Goal: Transaction & Acquisition: Purchase product/service

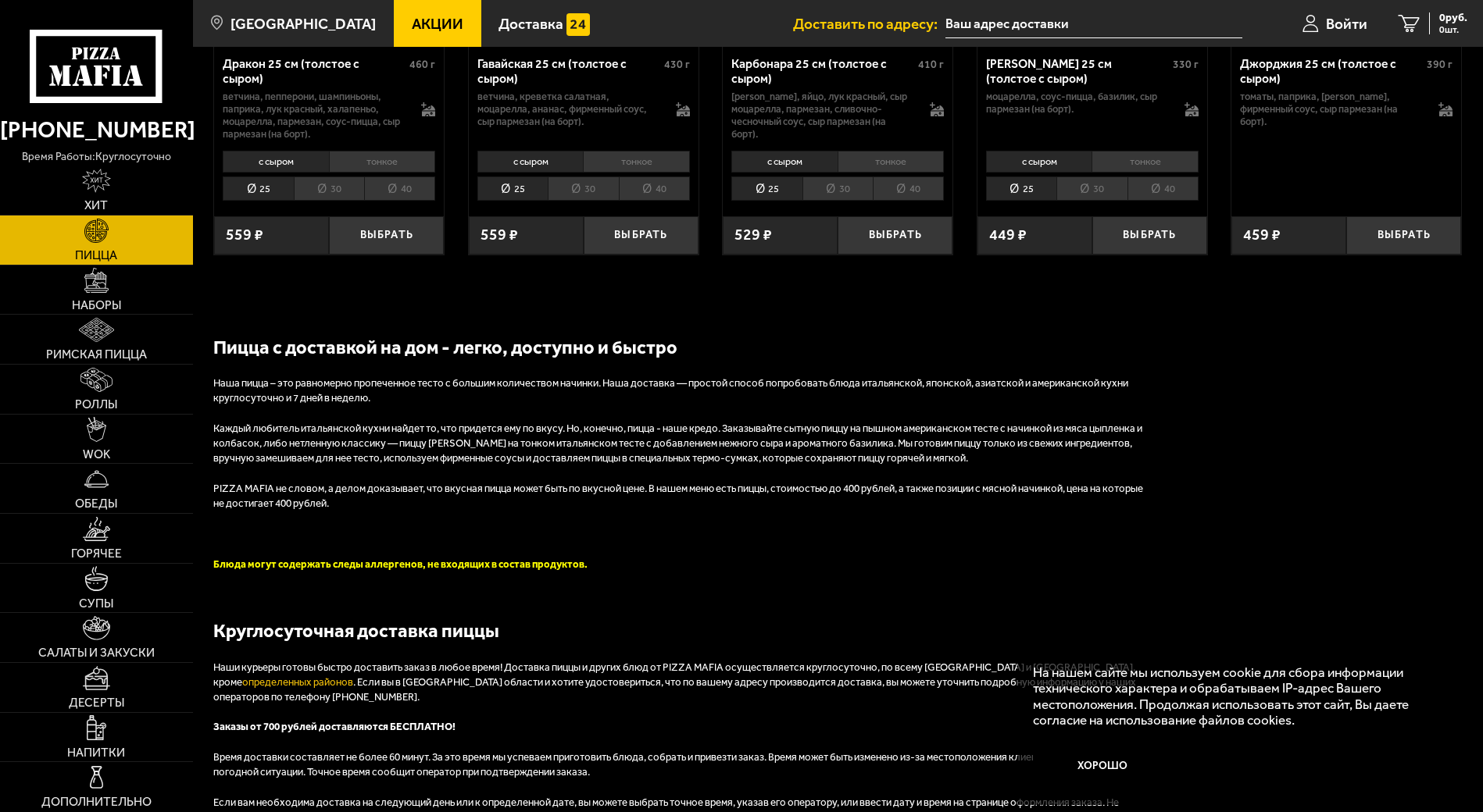
scroll to position [2648, 0]
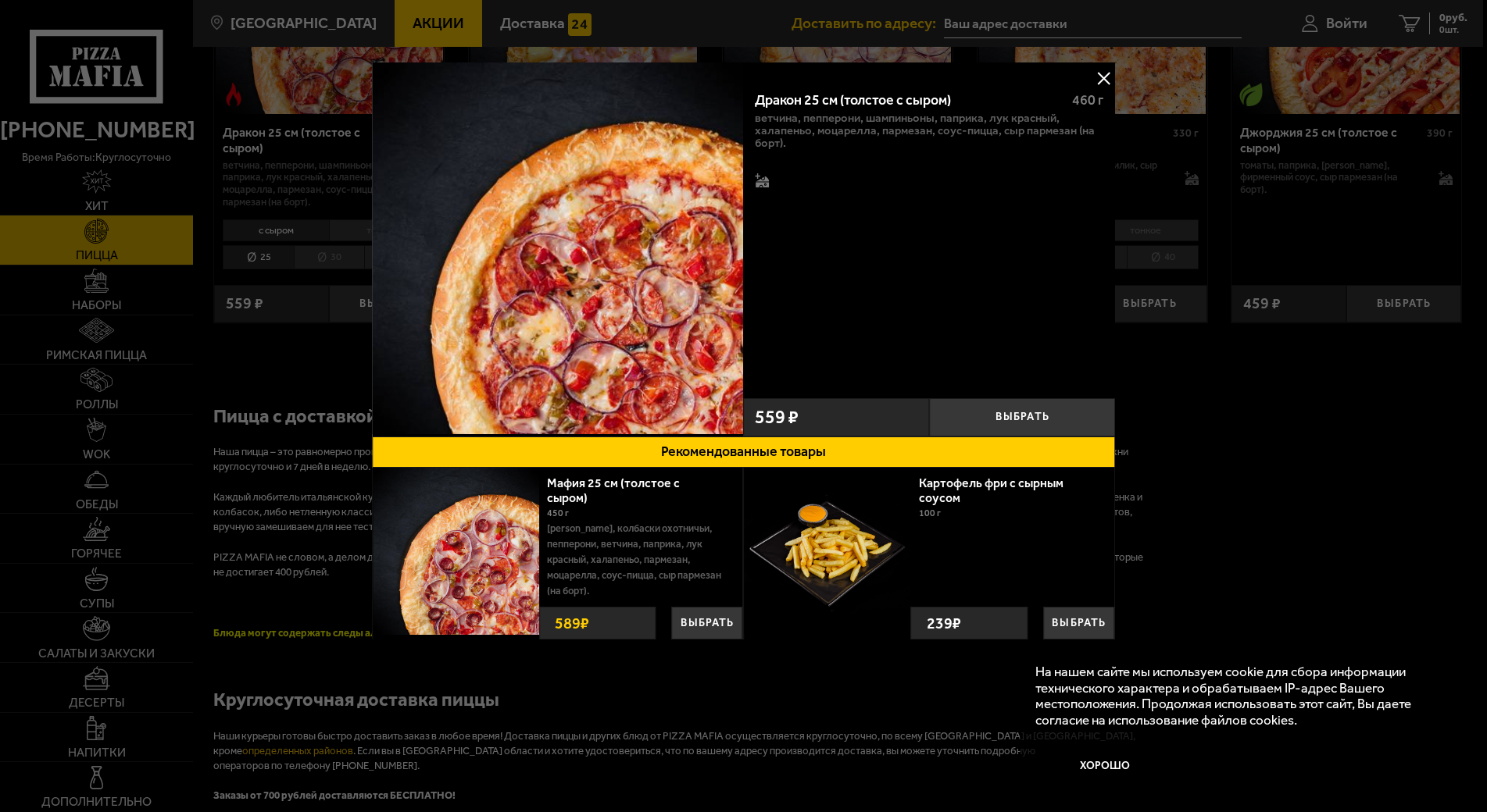
click at [257, 7] on div at bounding box center [744, 406] width 1487 height 812
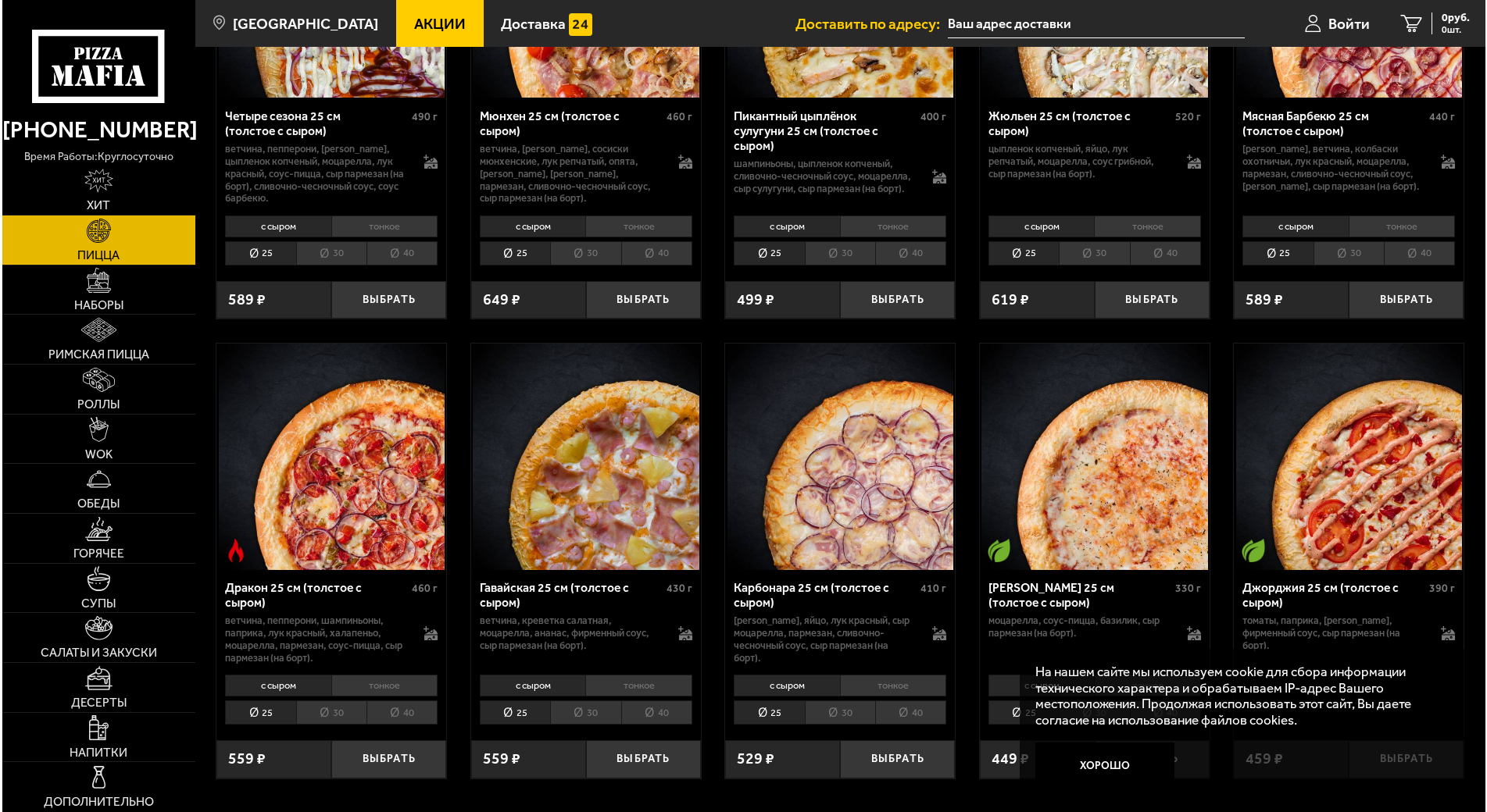
scroll to position [2149, 0]
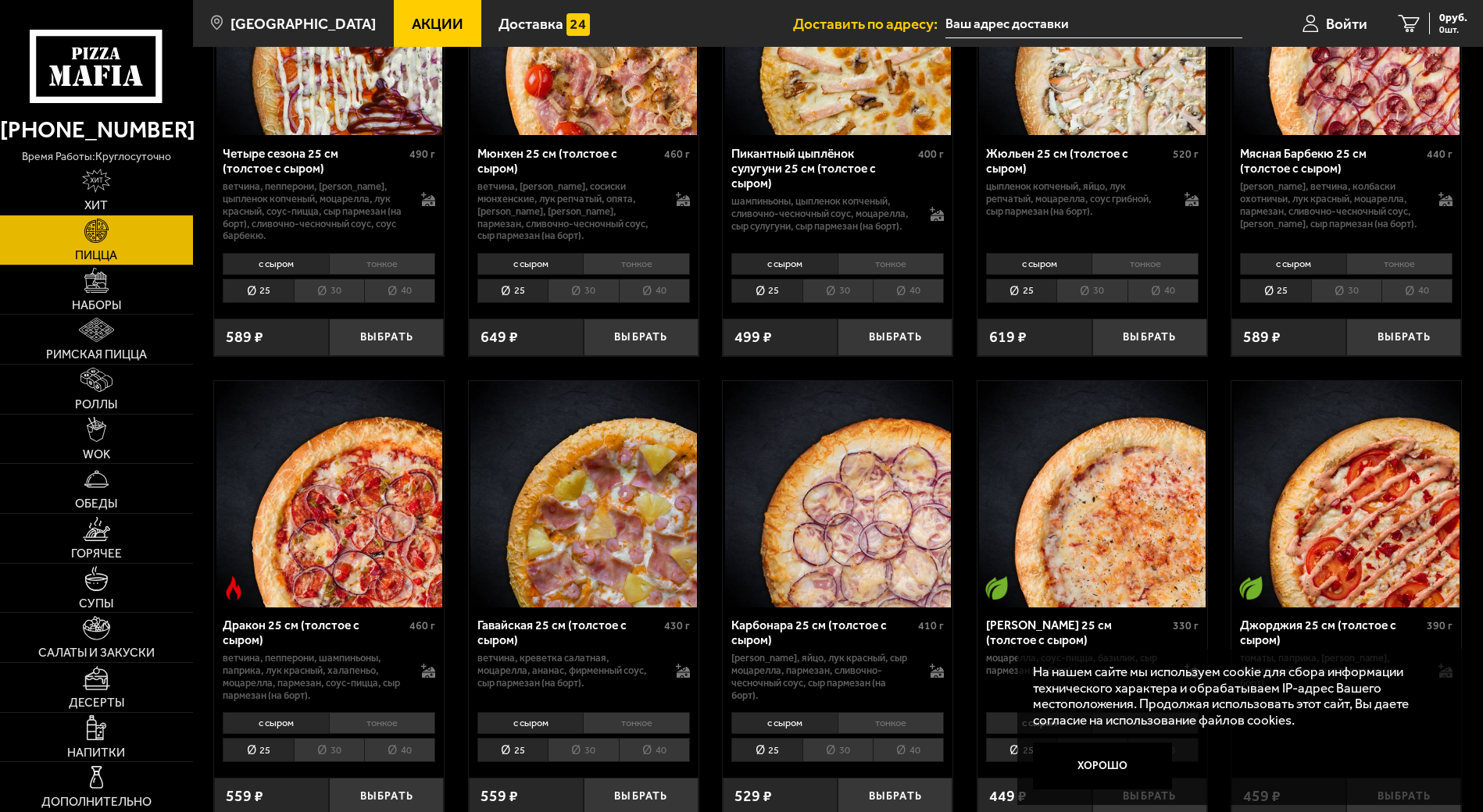
click at [1283, 103] on img at bounding box center [1347, 23] width 226 height 226
